Goal: Information Seeking & Learning: Learn about a topic

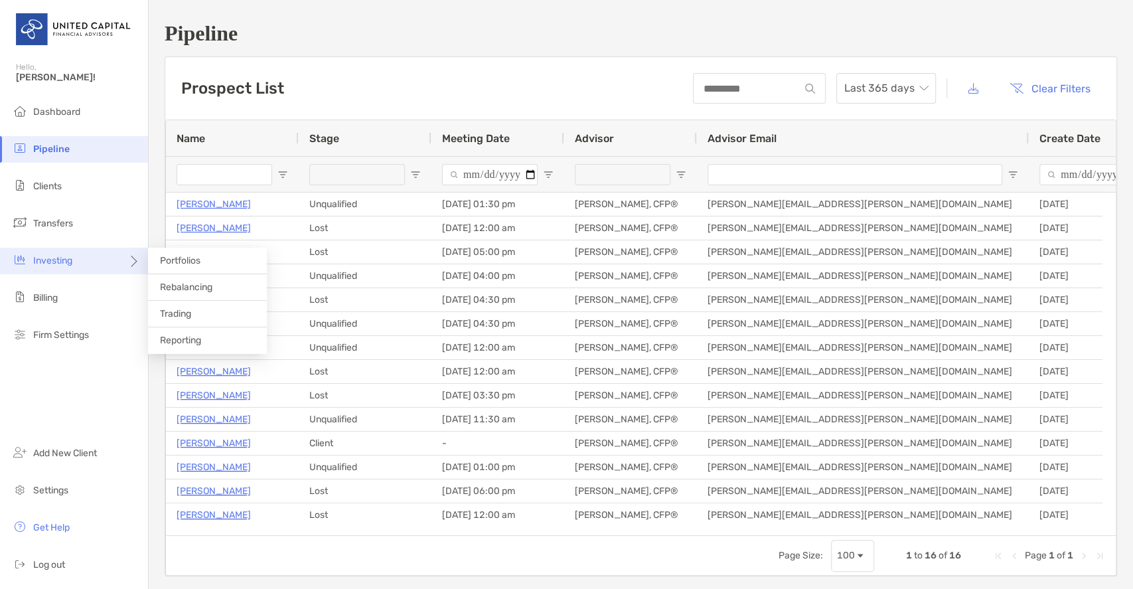
click at [58, 268] on div "Investing" at bounding box center [74, 261] width 148 height 27
click at [192, 259] on span "Portfolios" at bounding box center [180, 260] width 40 height 11
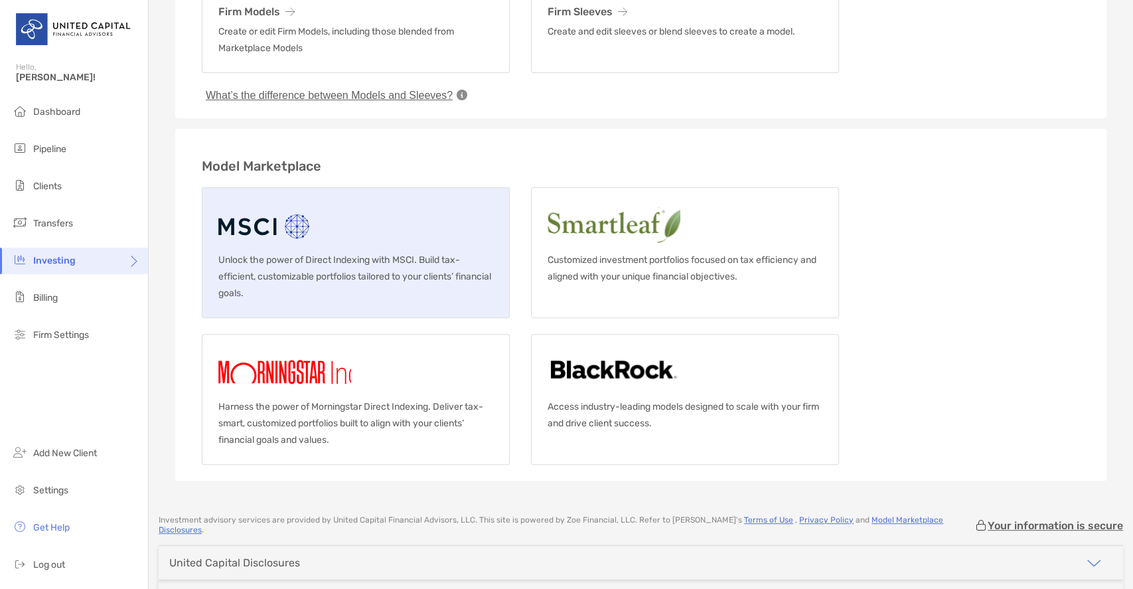
scroll to position [177, 0]
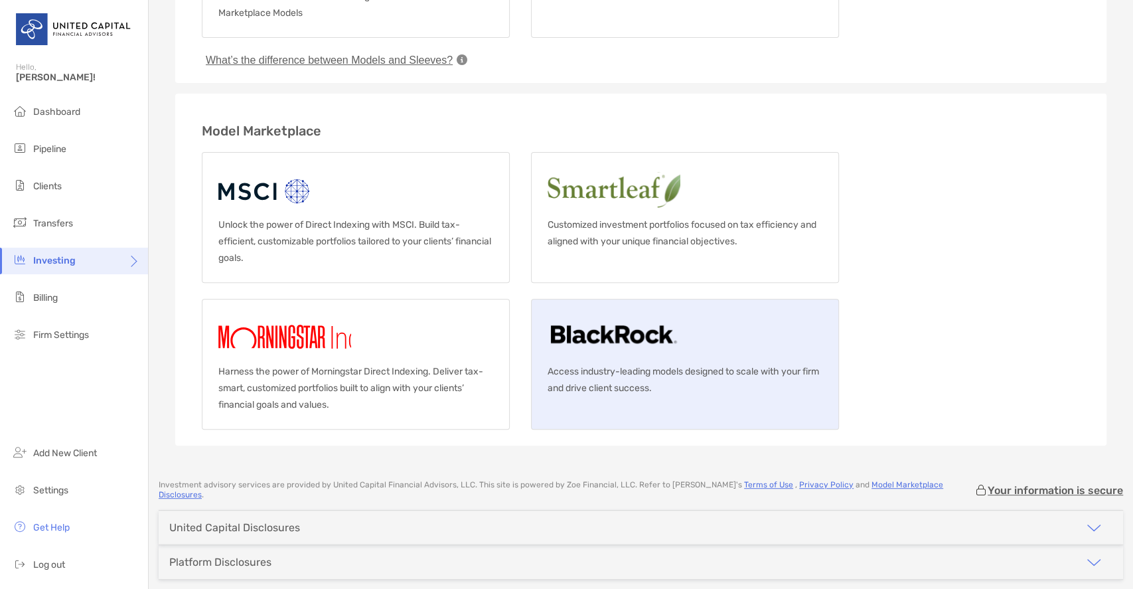
click at [616, 328] on img at bounding box center [613, 336] width 132 height 42
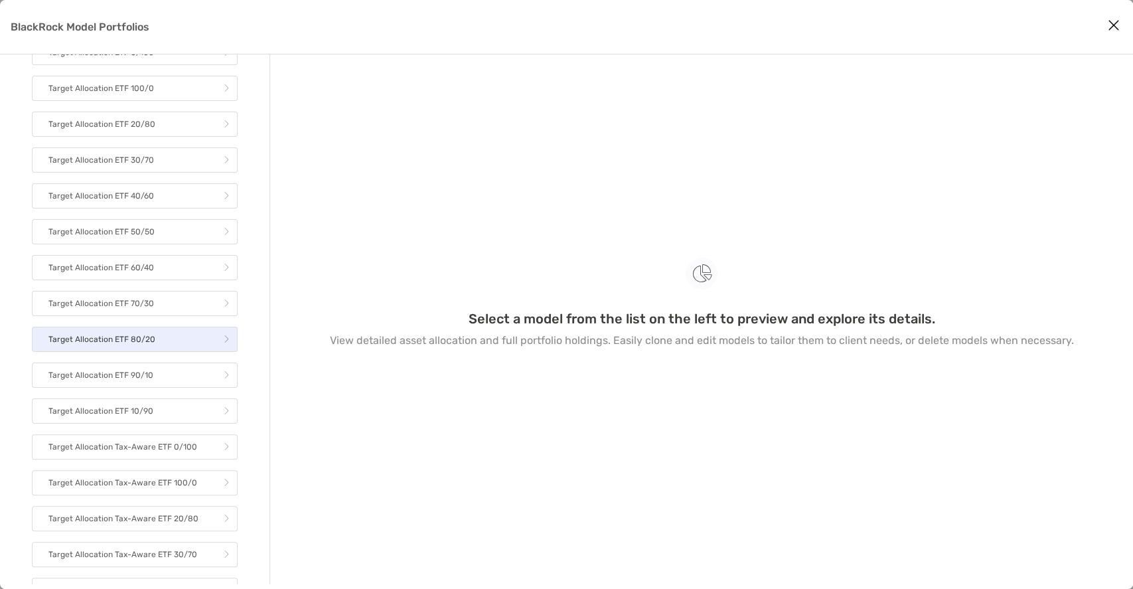
scroll to position [88, 0]
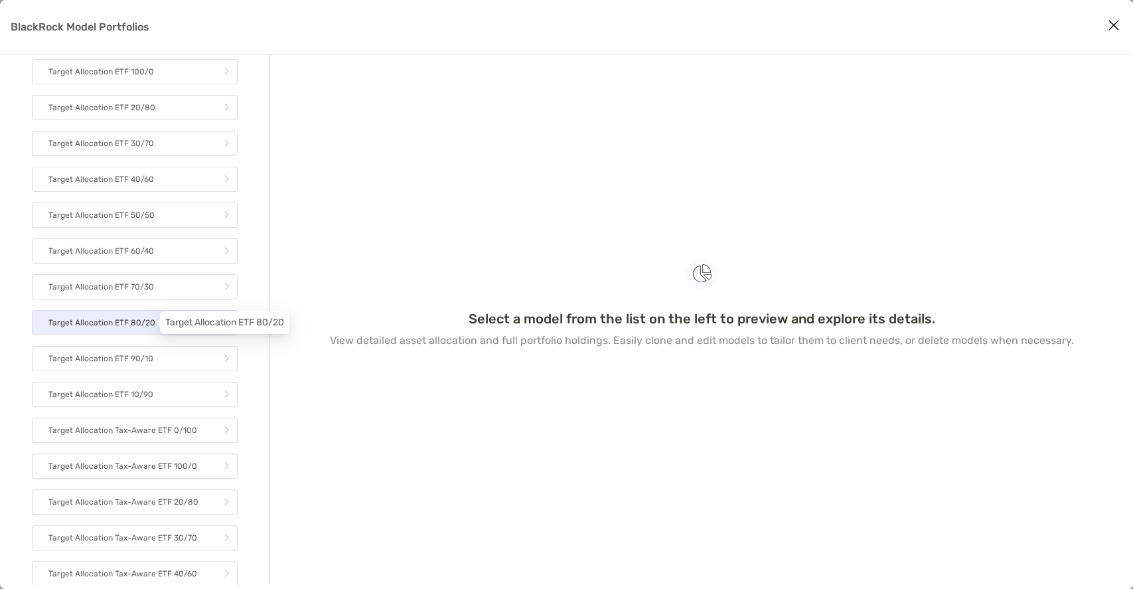
click at [129, 323] on p "Target Allocation ETF 80/20" at bounding box center [101, 323] width 107 height 17
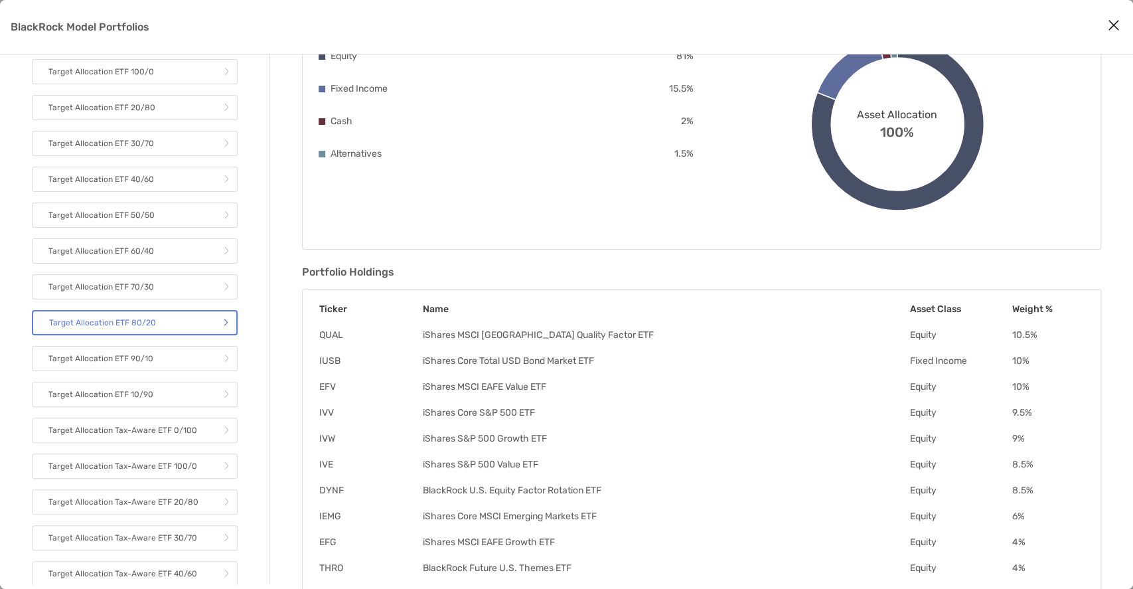
scroll to position [245, 0]
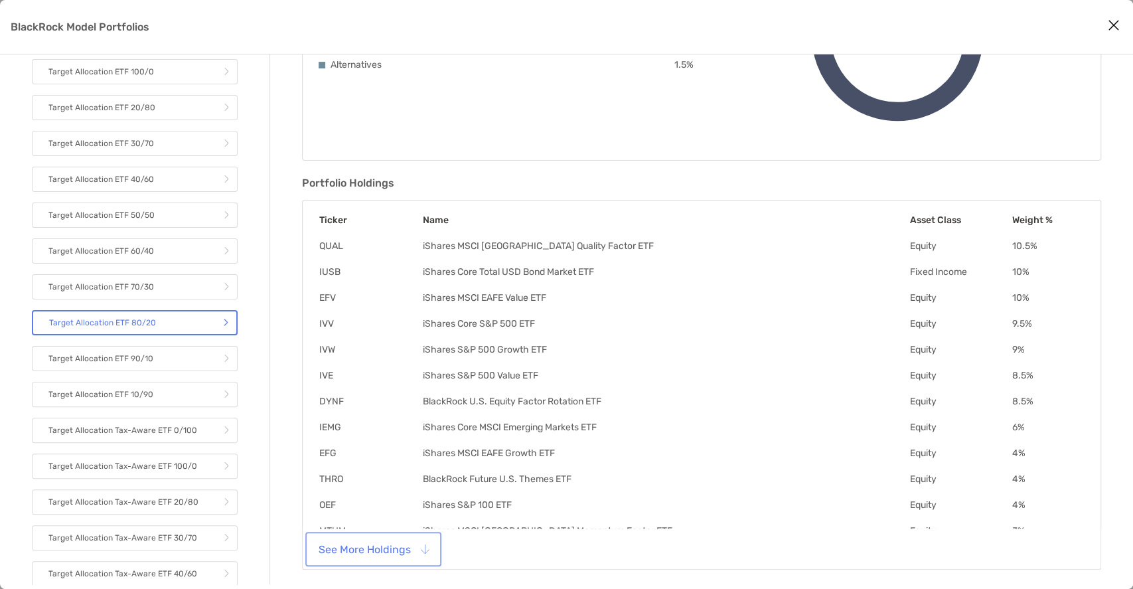
click at [385, 548] on button "See More Holdings" at bounding box center [373, 548] width 131 height 29
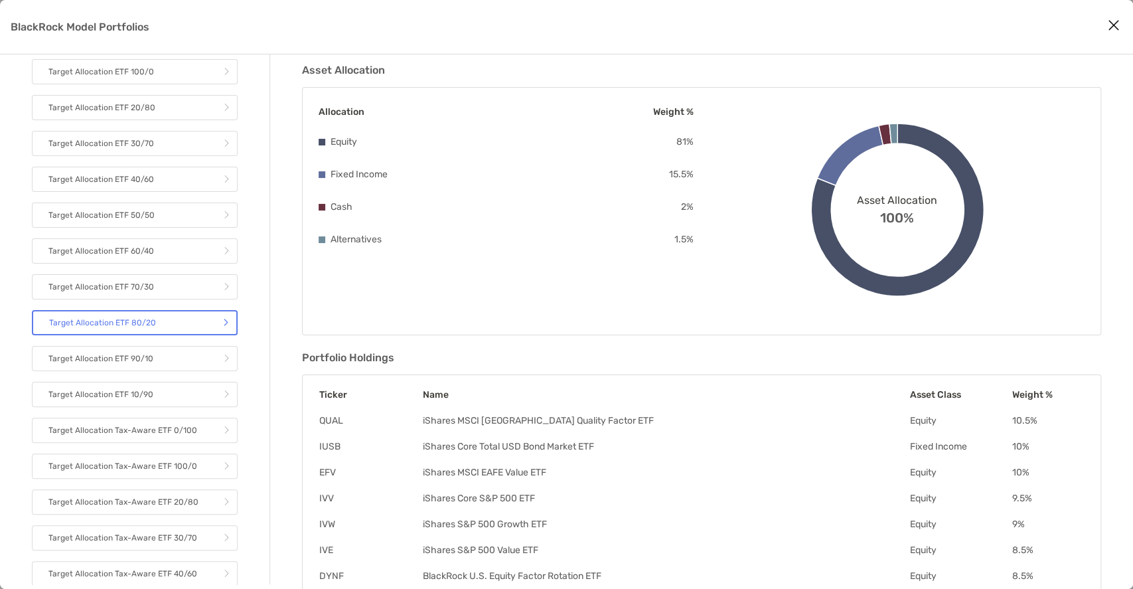
scroll to position [68, 0]
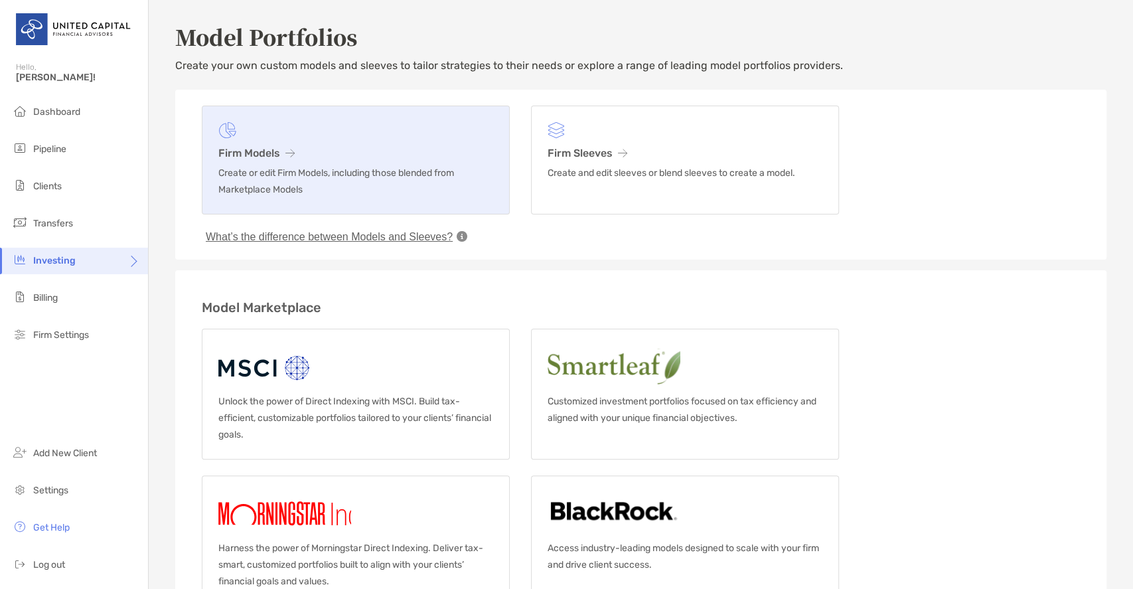
click at [380, 160] on link "Firm Models Create or edit Firm Models, including those blended from Marketplac…" at bounding box center [356, 160] width 308 height 109
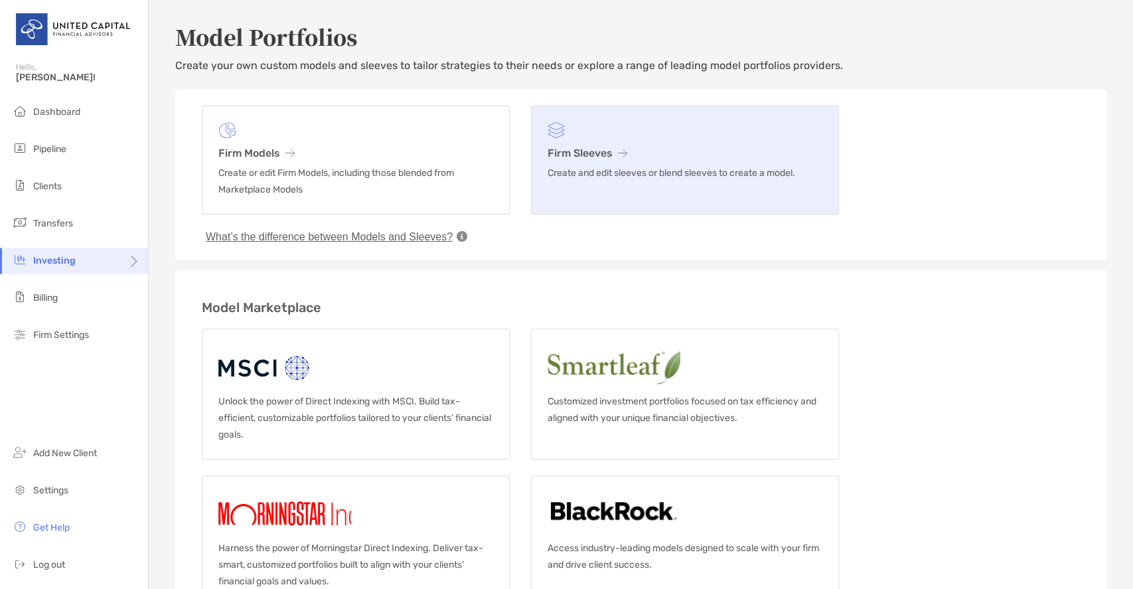
click at [701, 147] on h3 "Firm Sleeves" at bounding box center [684, 153] width 275 height 13
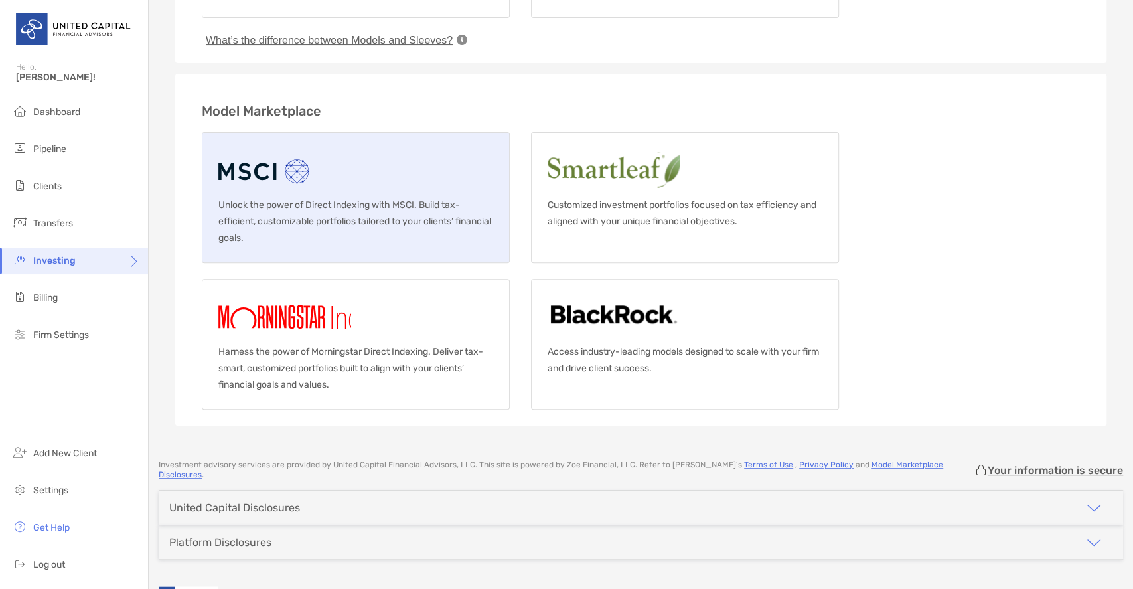
scroll to position [223, 0]
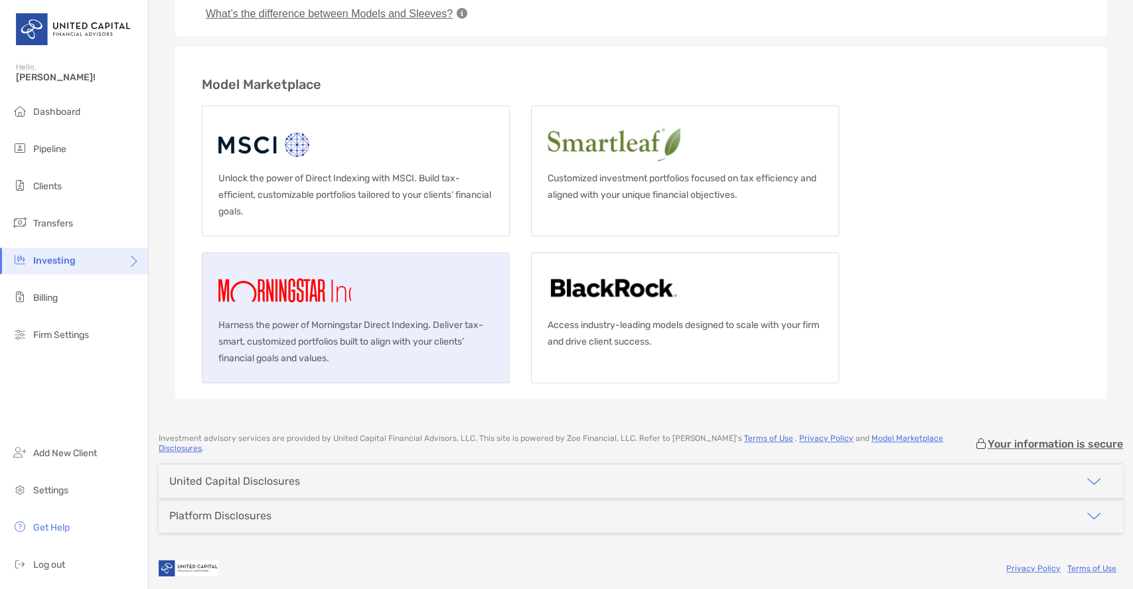
click at [421, 280] on link "Harness the power of Morningstar Direct Indexing. Deliver tax-smart, customized…" at bounding box center [356, 317] width 308 height 131
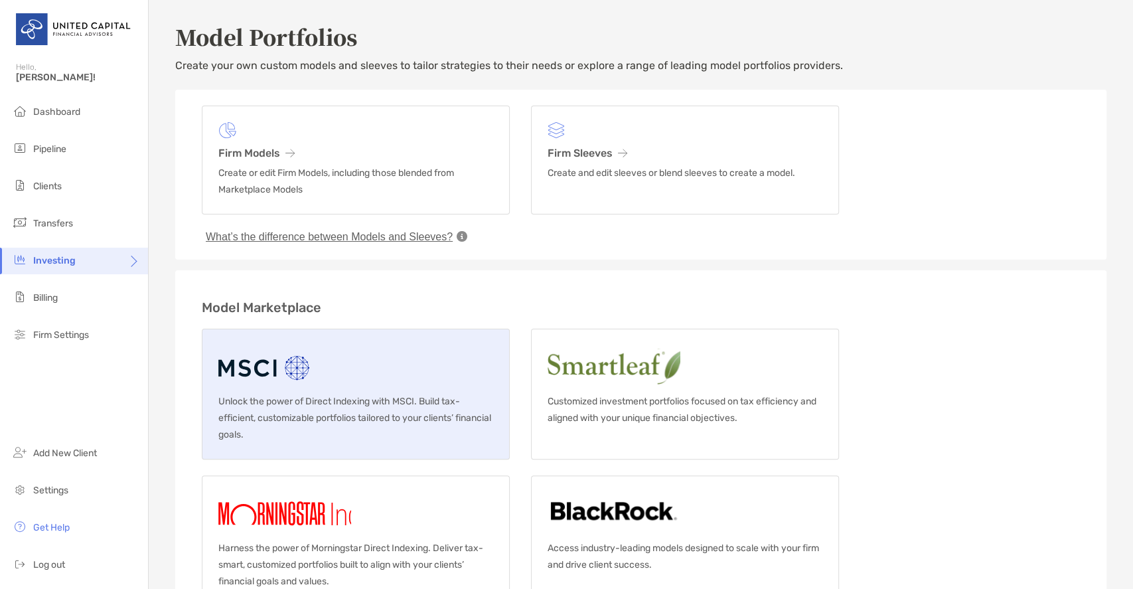
click at [389, 383] on link "Unlock the power of Direct Indexing with MSCI. Build tax-efficient, customizabl…" at bounding box center [356, 393] width 308 height 131
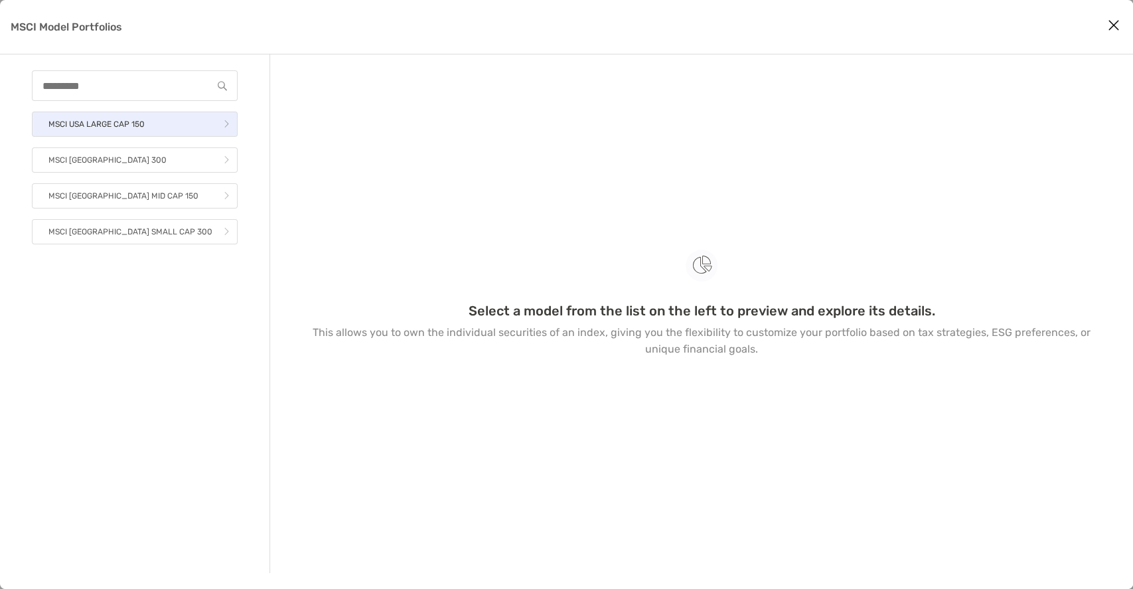
click at [177, 125] on link "MSCI USA LARGE CAP 150" at bounding box center [135, 123] width 206 height 25
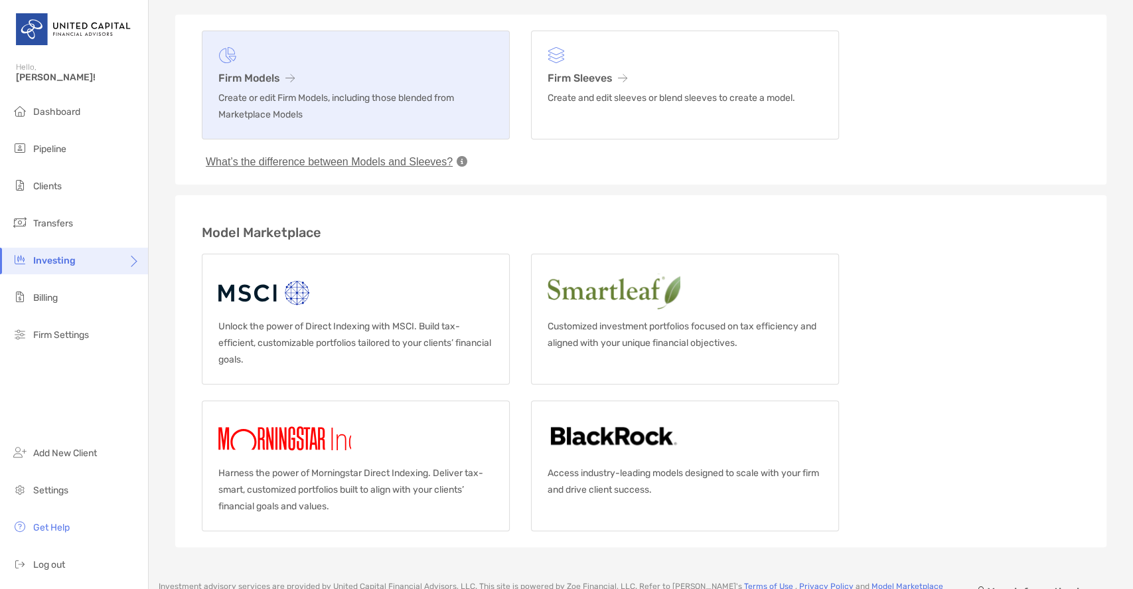
scroll to position [88, 0]
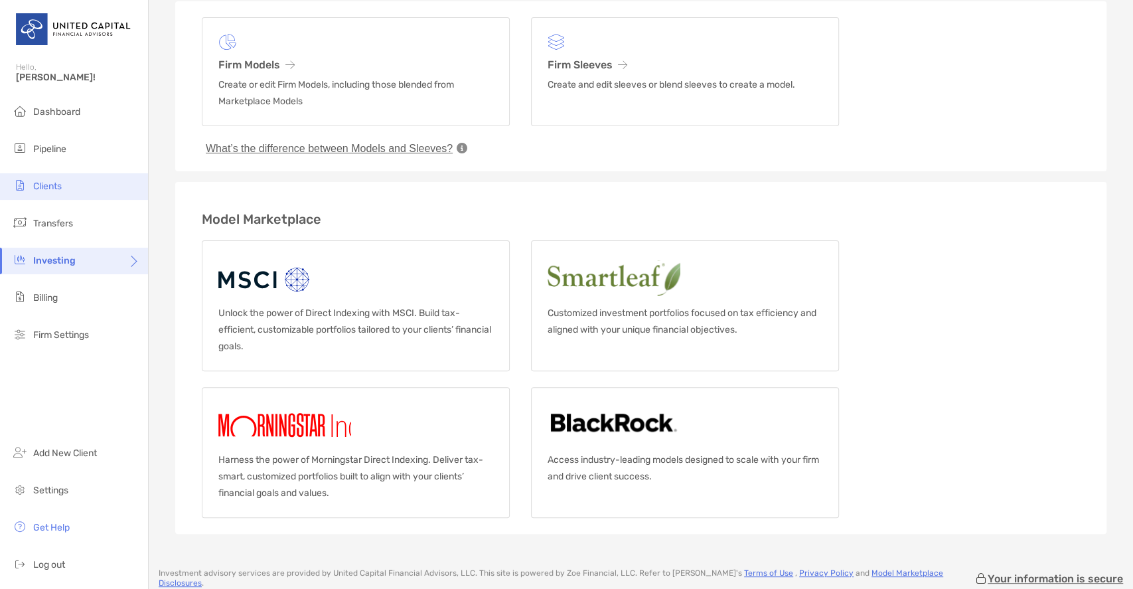
click at [62, 190] on span "Clients" at bounding box center [47, 185] width 29 height 11
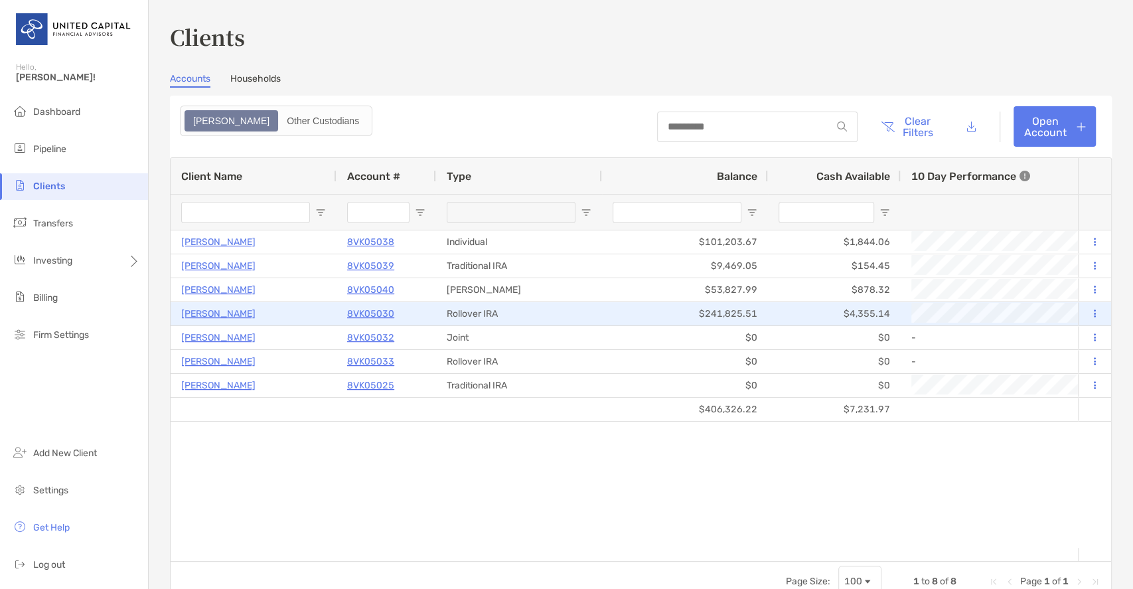
click at [230, 310] on p "[PERSON_NAME]" at bounding box center [218, 313] width 74 height 17
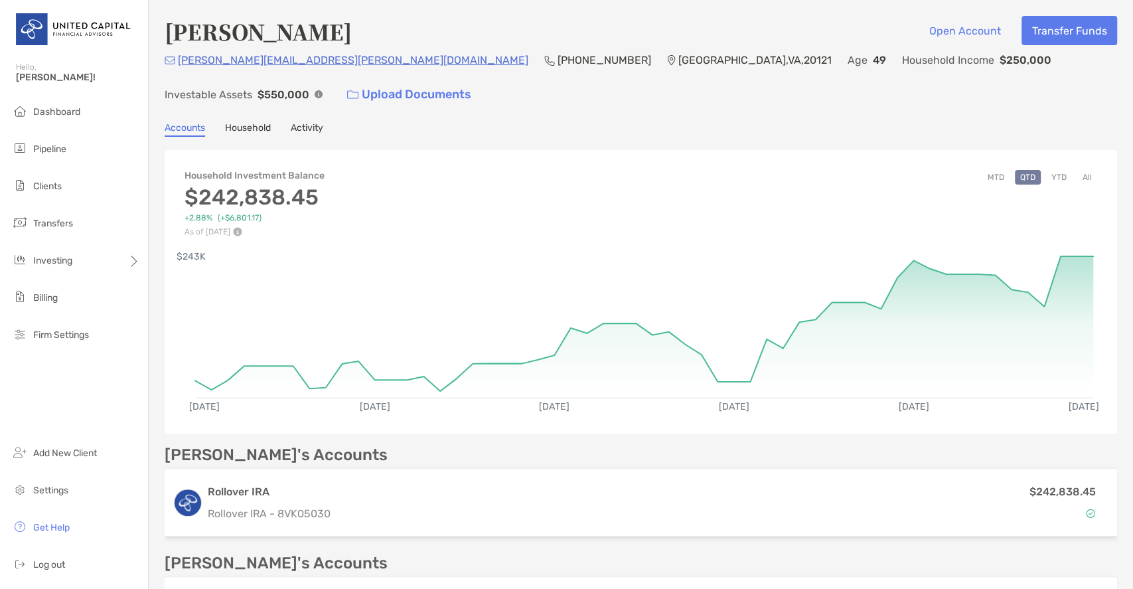
click at [1050, 170] on button "YTD" at bounding box center [1059, 177] width 26 height 15
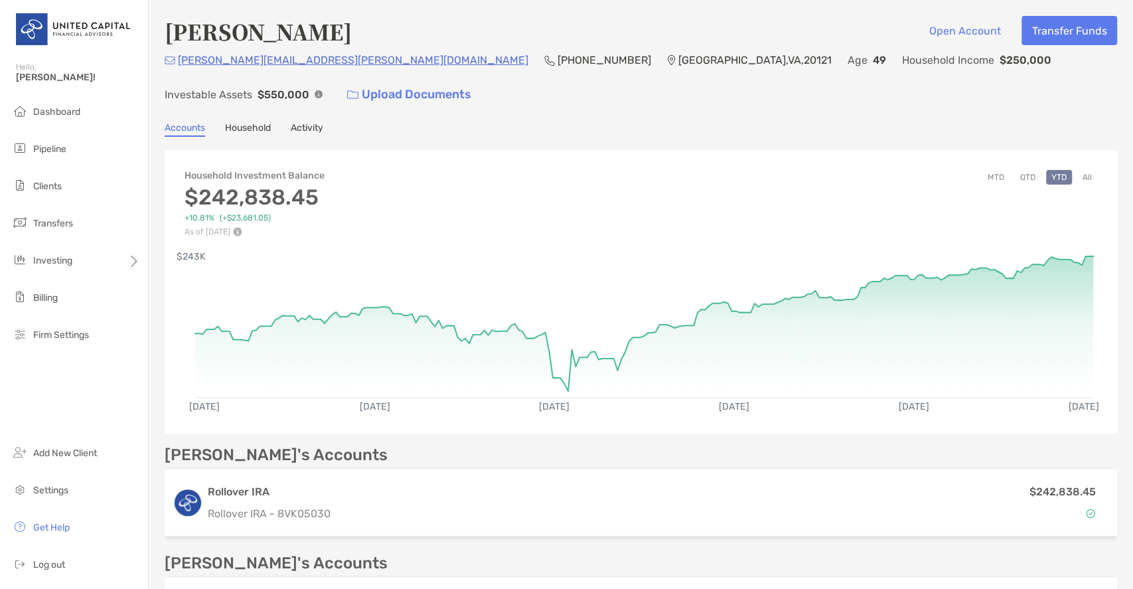
click at [1077, 170] on button "All" at bounding box center [1087, 177] width 20 height 15
